Goal: Task Accomplishment & Management: Use online tool/utility

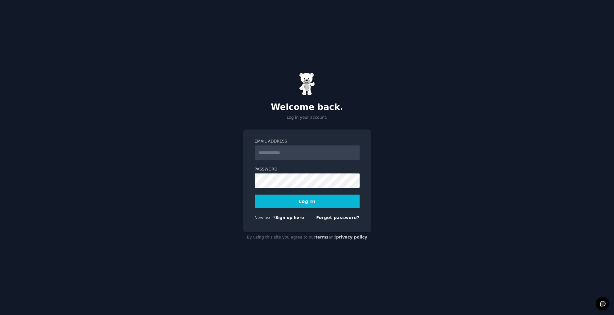
click at [314, 154] on input "Email Address" at bounding box center [307, 153] width 105 height 14
type input "**********"
click at [287, 200] on button "Log In" at bounding box center [307, 202] width 105 height 14
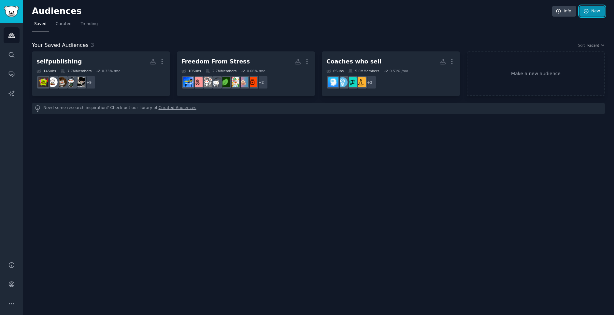
click at [604, 11] on link "New" at bounding box center [591, 11] width 25 height 11
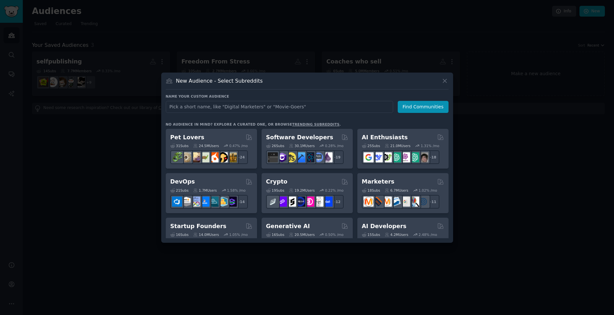
click at [227, 108] on input "text" at bounding box center [279, 107] width 227 height 12
type input "Kitchen Bathroom Fittings"
click at [416, 106] on button "Find Communities" at bounding box center [423, 107] width 51 height 12
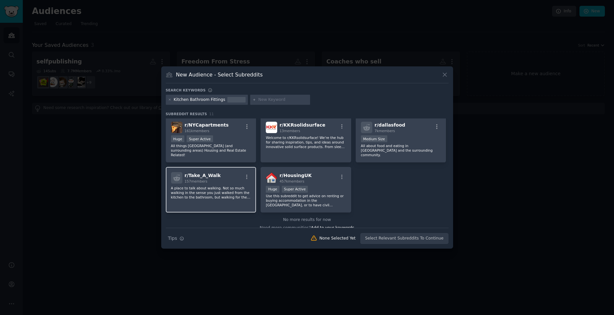
scroll to position [101, 0]
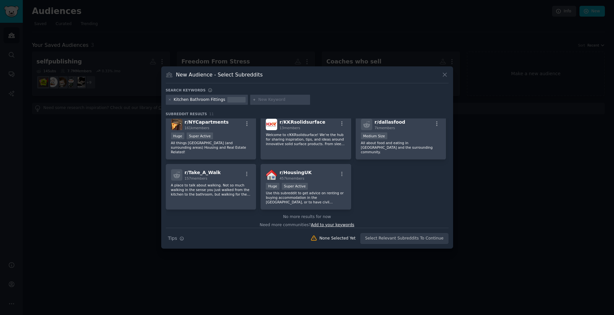
click at [320, 223] on span "Add to your keywords" at bounding box center [332, 225] width 43 height 5
click at [287, 103] on div at bounding box center [280, 100] width 60 height 10
click at [282, 99] on input "text" at bounding box center [282, 100] width 49 height 6
type input "remodelling"
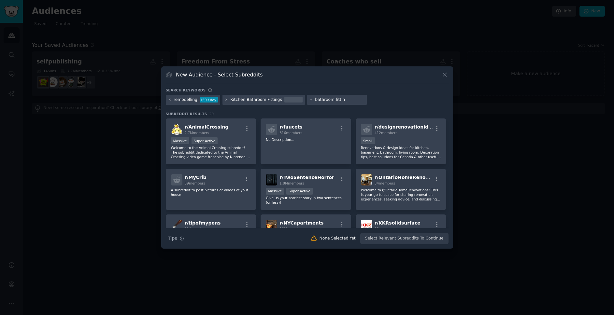
type input "bathroom fitting"
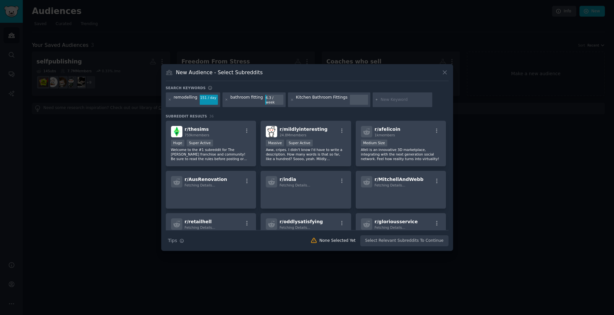
scroll to position [371, 0]
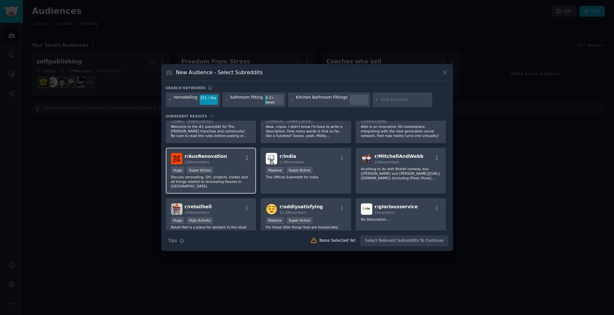
click at [220, 175] on p "Discuss renovating, DIY, projects, trades and all things related to renovating …" at bounding box center [211, 182] width 80 height 14
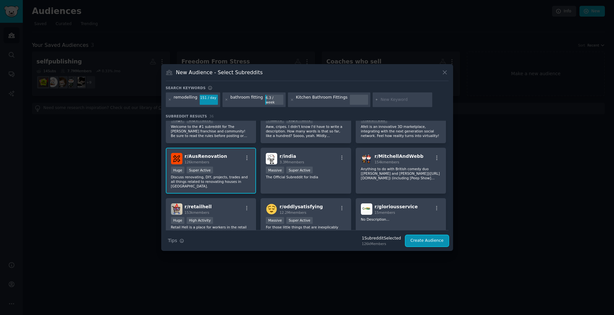
click at [428, 241] on button "Create Audience" at bounding box center [426, 240] width 43 height 11
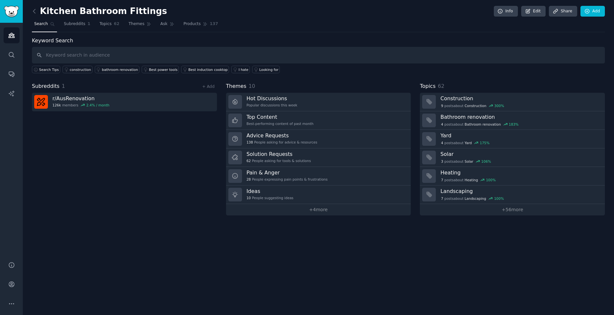
click at [173, 58] on input "text" at bounding box center [318, 55] width 573 height 17
type input "quotes"
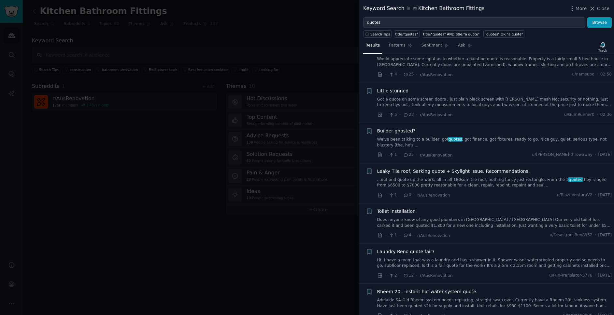
scroll to position [95, 0]
drag, startPoint x: 605, startPoint y: 6, endPoint x: 601, endPoint y: 9, distance: 4.6
click at [604, 6] on span "Close" at bounding box center [603, 8] width 12 height 7
click at [601, 9] on link "Add" at bounding box center [592, 11] width 24 height 11
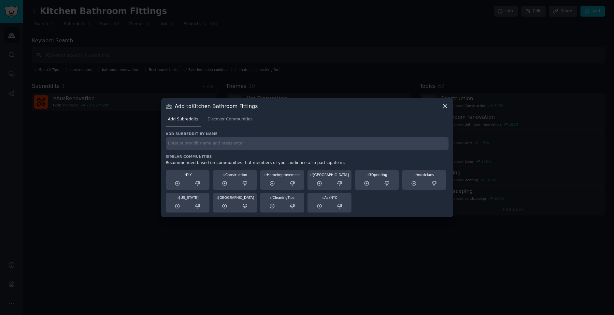
click at [445, 107] on icon at bounding box center [445, 106] width 7 height 7
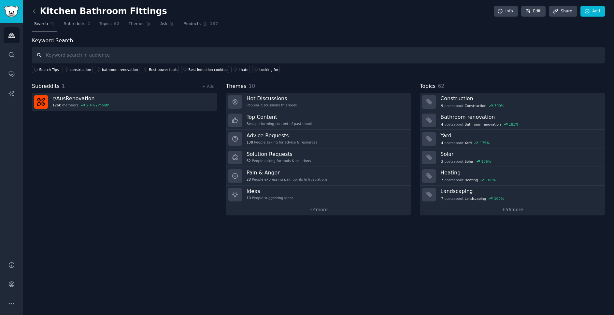
click at [74, 54] on input "text" at bounding box center [318, 55] width 573 height 17
type input "contr"
click at [35, 11] on icon at bounding box center [34, 11] width 7 height 7
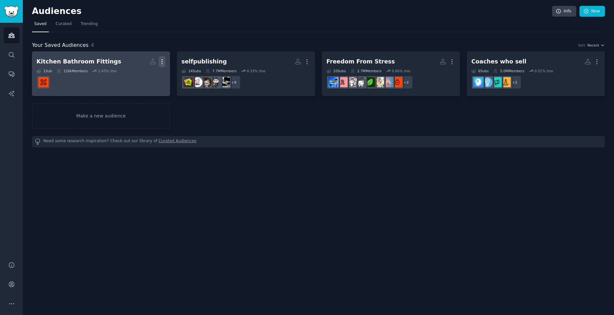
click at [161, 60] on icon "button" at bounding box center [162, 61] width 7 height 7
click at [98, 63] on div "Kitchen Bathroom Fittings" at bounding box center [78, 62] width 85 height 8
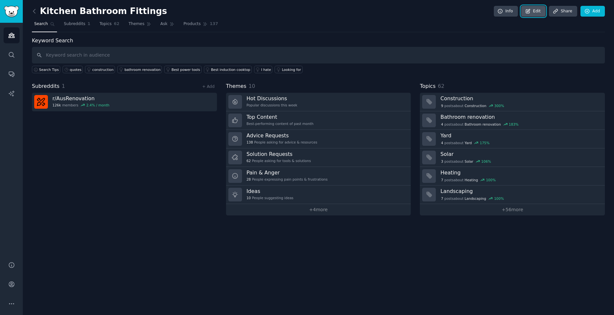
click at [530, 12] on icon at bounding box center [528, 11] width 6 height 6
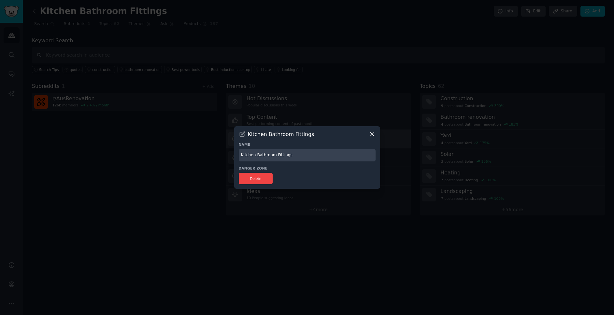
click at [369, 134] on icon at bounding box center [372, 134] width 7 height 7
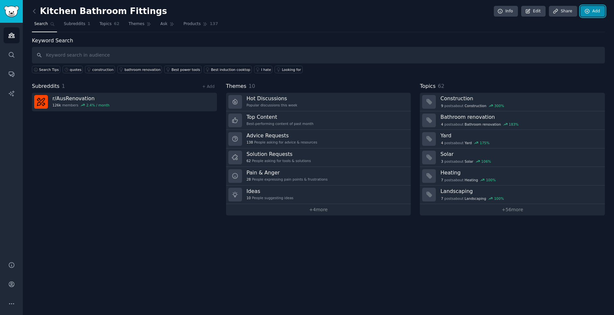
click at [602, 13] on link "Add" at bounding box center [592, 11] width 24 height 11
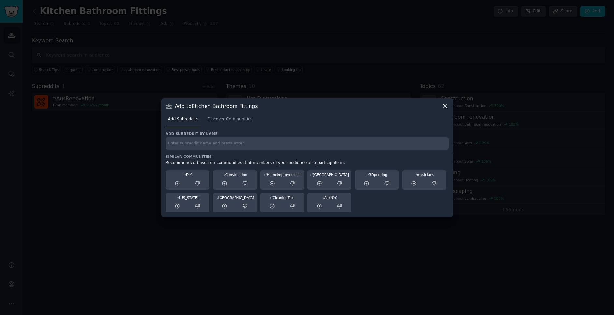
click at [202, 144] on input "text" at bounding box center [307, 143] width 283 height 13
type input "contractors"
